Goal: Navigation & Orientation: Find specific page/section

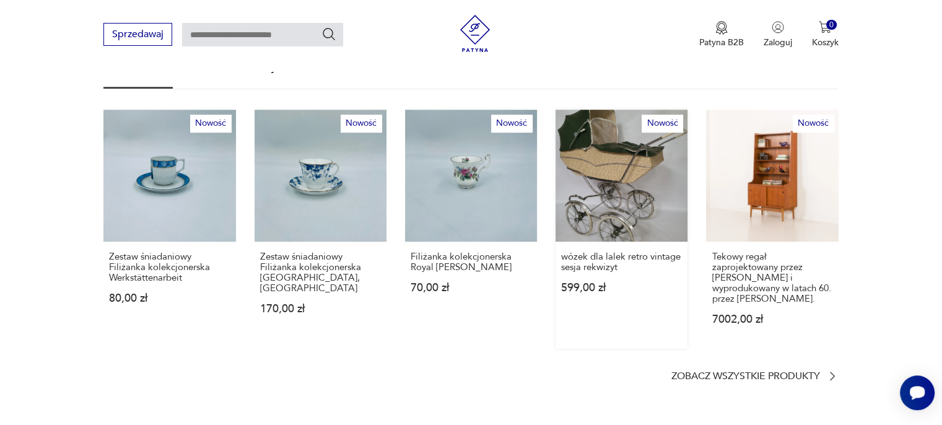
scroll to position [743, 0]
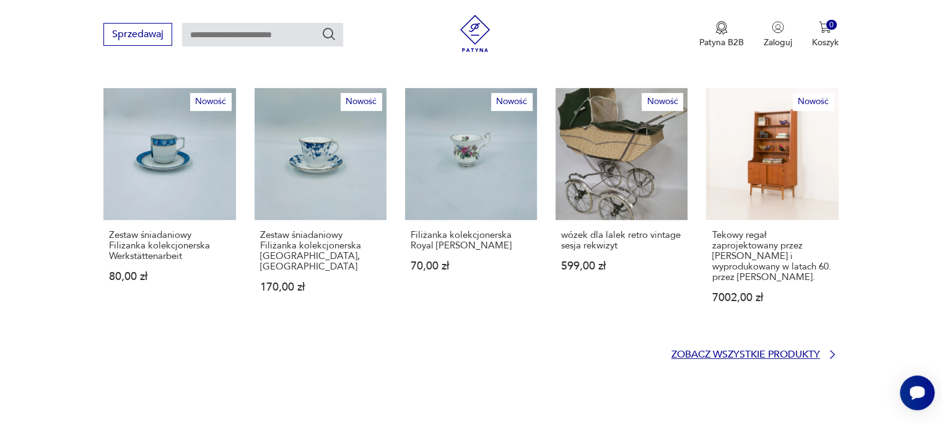
click at [695, 350] on p "Zobacz wszystkie produkty" at bounding box center [745, 354] width 149 height 8
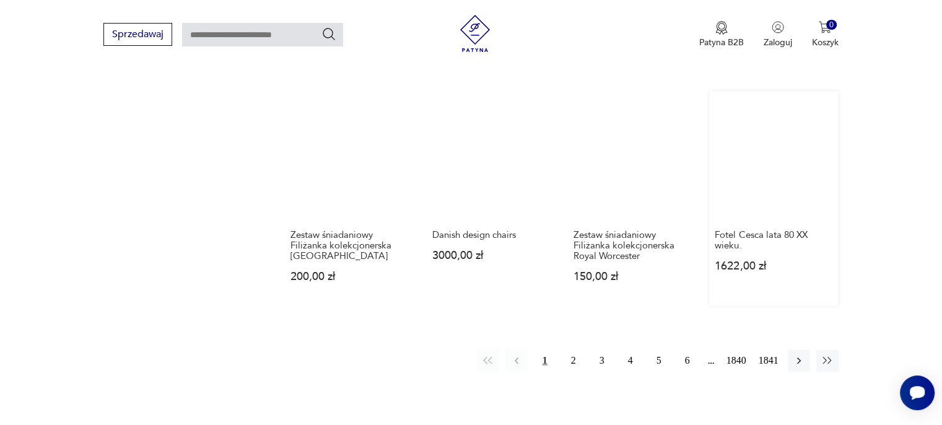
scroll to position [1108, 0]
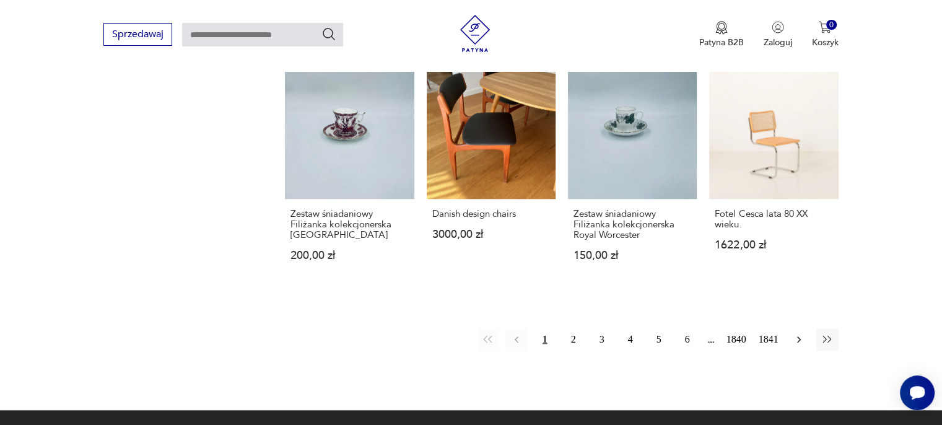
click at [802, 337] on icon "button" at bounding box center [799, 339] width 12 height 12
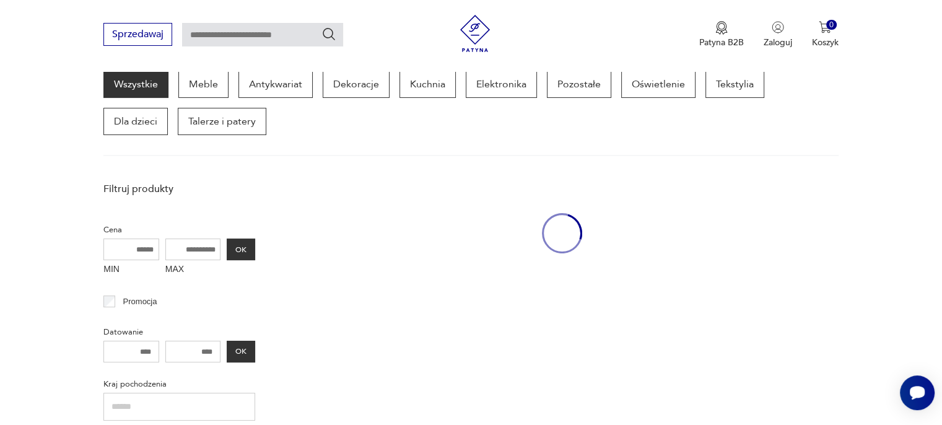
scroll to position [160, 0]
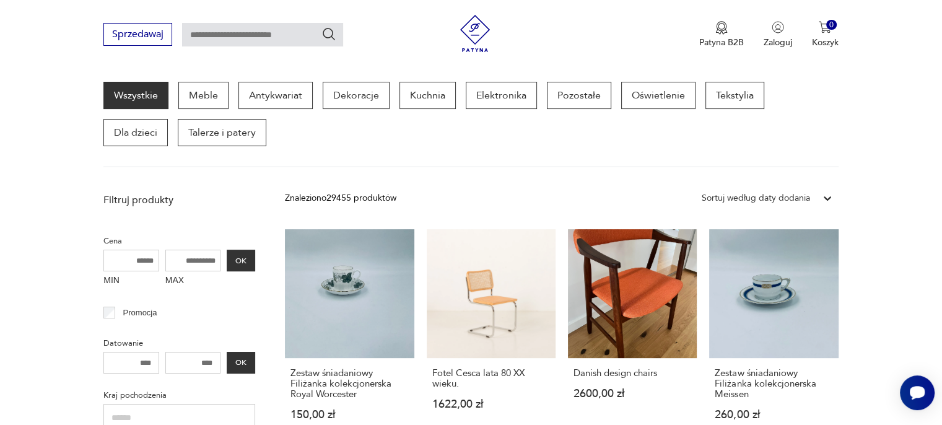
drag, startPoint x: 900, startPoint y: 282, endPoint x: 916, endPoint y: 300, distance: 24.2
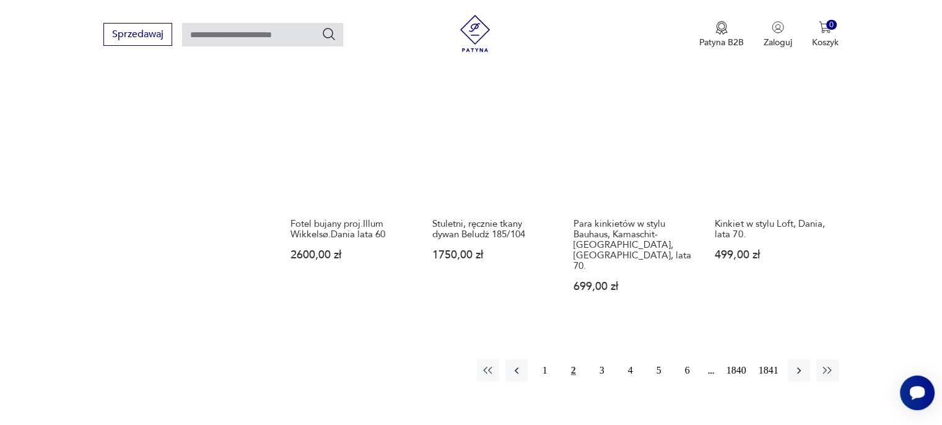
scroll to position [1089, 0]
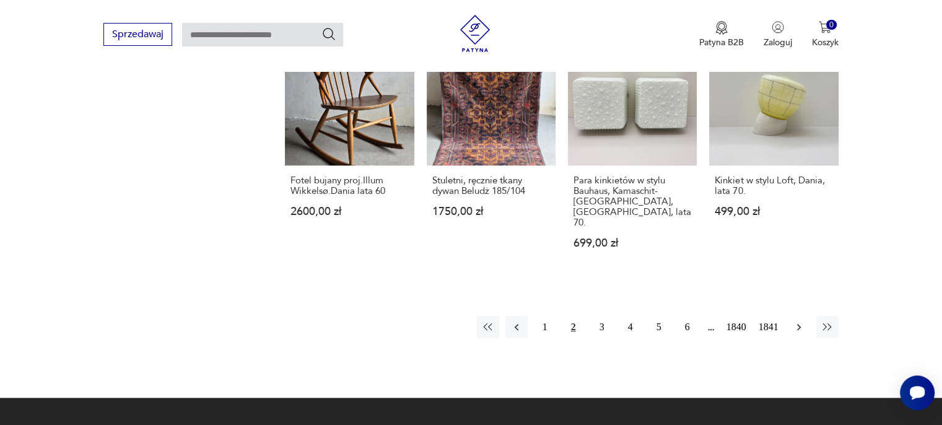
click at [799, 321] on icon "button" at bounding box center [799, 327] width 12 height 12
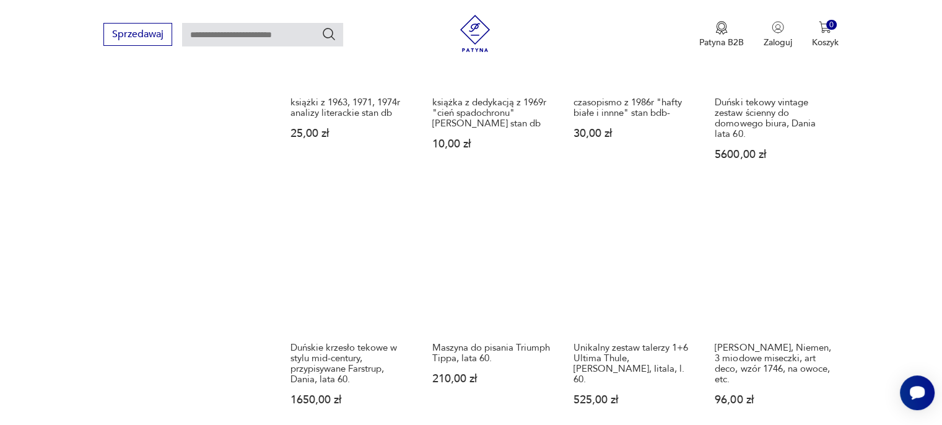
scroll to position [965, 0]
